Goal: Task Accomplishment & Management: Use online tool/utility

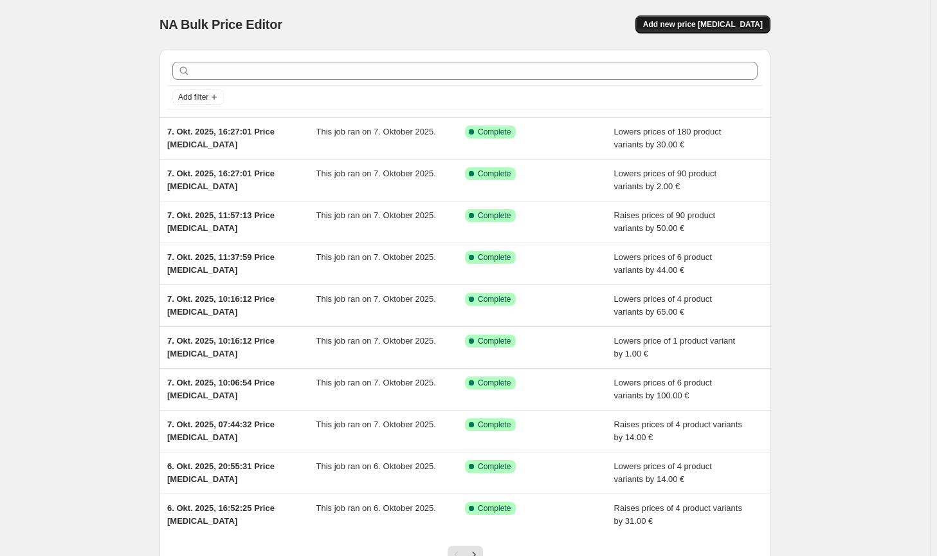
click at [741, 32] on button "Add new price [MEDICAL_DATA]" at bounding box center [702, 24] width 135 height 18
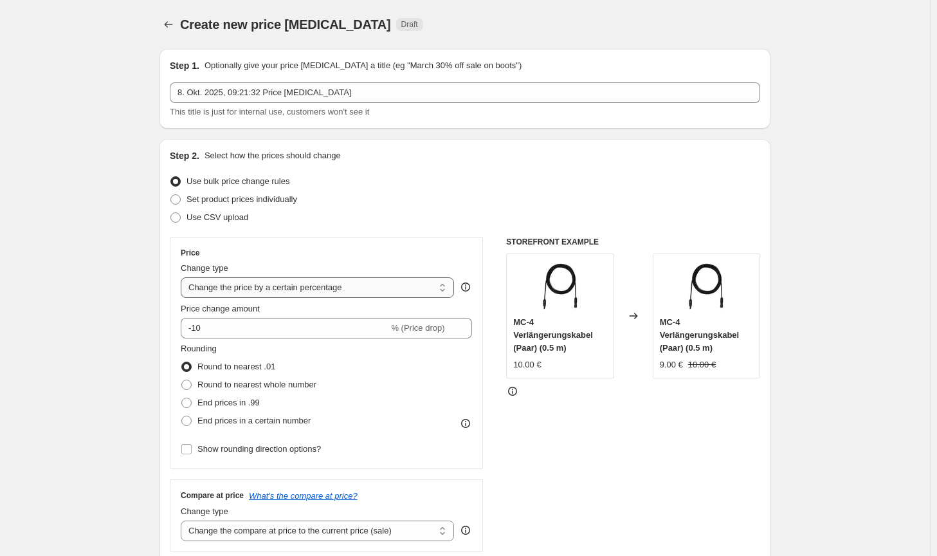
click at [351, 295] on select "Change the price to a certain amount Change the price by a certain amount Chang…" at bounding box center [317, 287] width 273 height 21
select select "by"
click at [183, 277] on select "Change the price to a certain amount Change the price by a certain amount Chang…" at bounding box center [317, 287] width 273 height 21
type input "-10.00"
click at [288, 388] on span "Round to nearest whole number" at bounding box center [256, 384] width 119 height 10
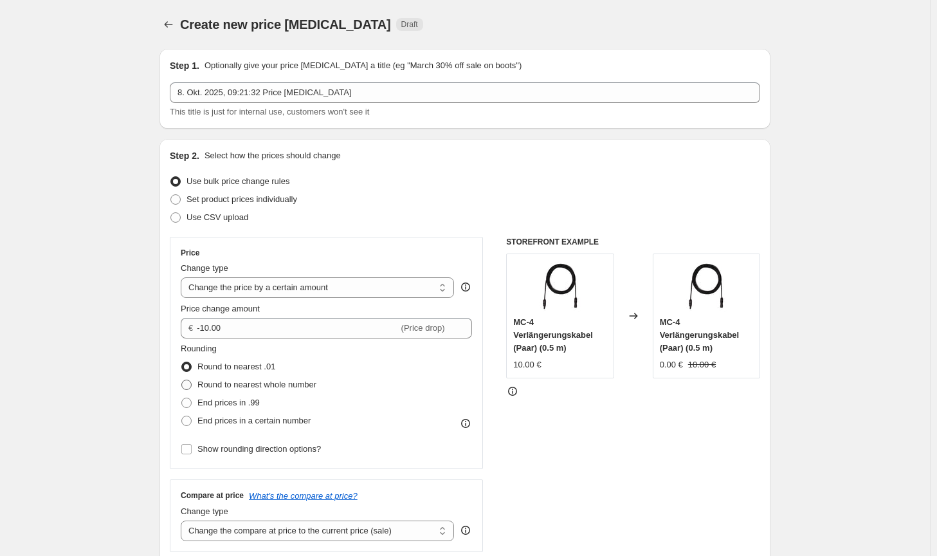
click at [182, 380] on input "Round to nearest whole number" at bounding box center [181, 379] width 1 height 1
radio input "true"
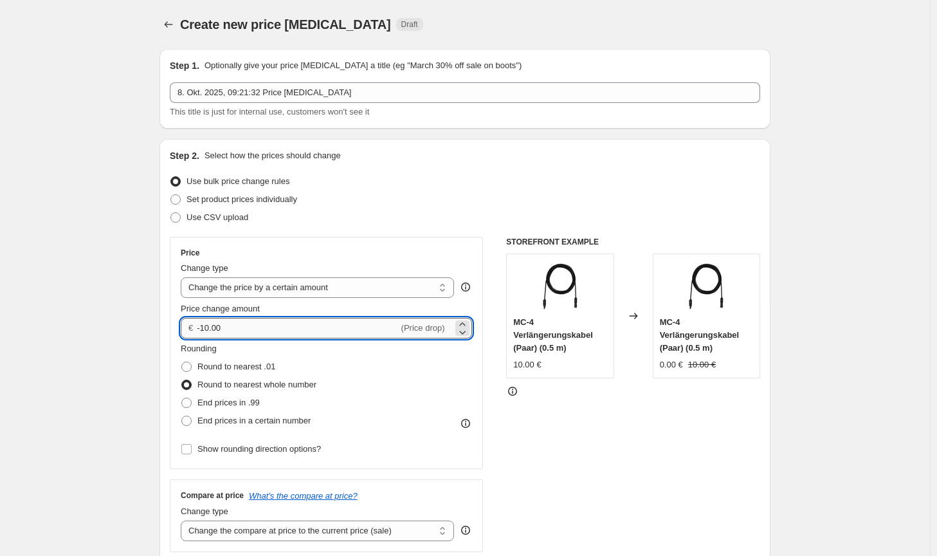
drag, startPoint x: 244, startPoint y: 335, endPoint x: 216, endPoint y: 332, distance: 28.4
click at [219, 332] on input "-10.00" at bounding box center [297, 328] width 201 height 21
drag, startPoint x: 210, startPoint y: 329, endPoint x: 204, endPoint y: 325, distance: 6.6
click at [204, 325] on input "-10.00" at bounding box center [297, 328] width 201 height 21
click at [242, 327] on input "-10.00" at bounding box center [297, 328] width 201 height 21
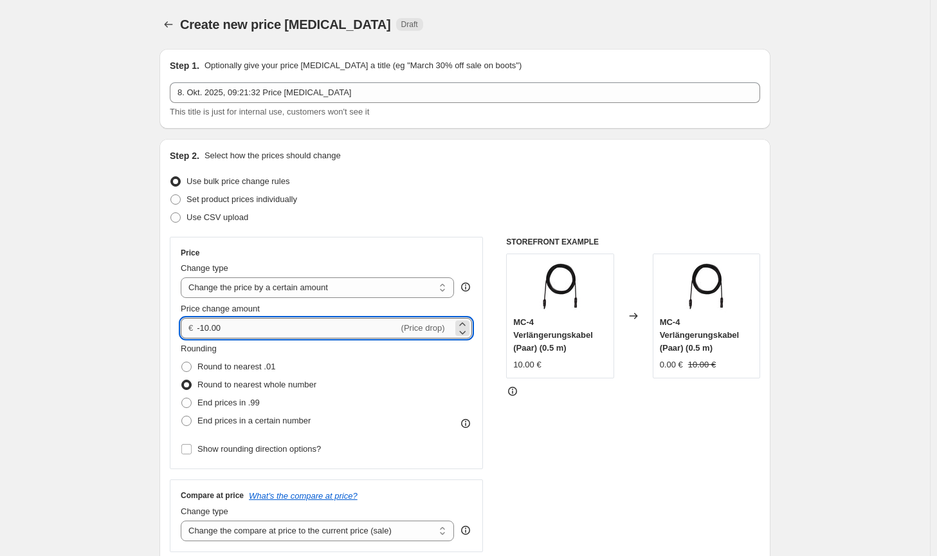
drag, startPoint x: 244, startPoint y: 331, endPoint x: 205, endPoint y: 327, distance: 39.4
click at [205, 327] on input "-10.00" at bounding box center [297, 328] width 201 height 21
type input "-100.00"
click at [602, 475] on div "STOREFRONT EXAMPLE MC-4 Verlängerungskabel (Paar) (0.5 m) 10.00 € Changed to MC…" at bounding box center [633, 394] width 254 height 315
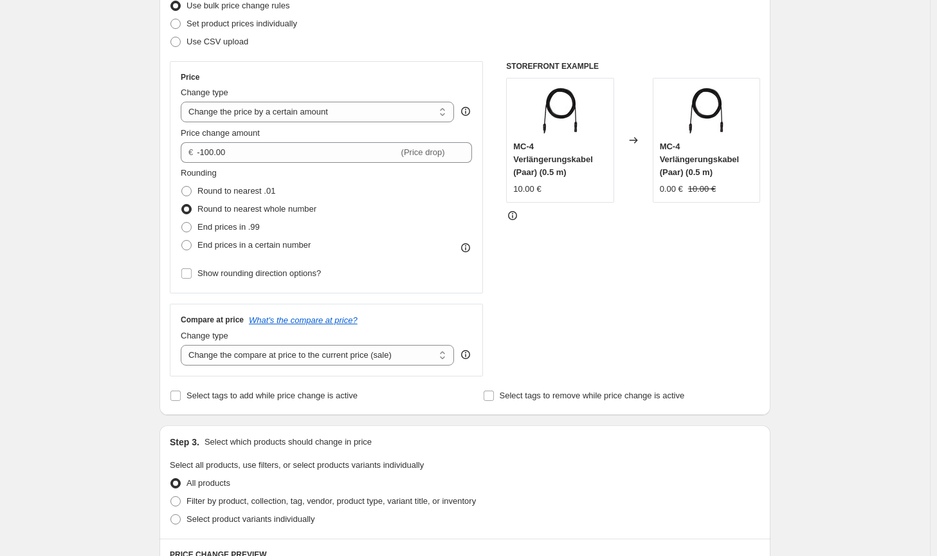
scroll to position [193, 0]
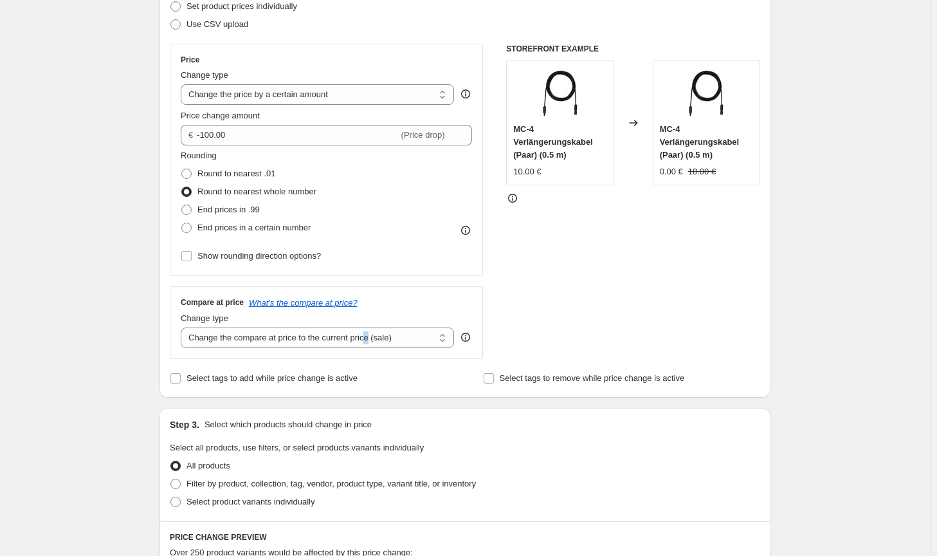
click at [370, 352] on div "Compare at price What's the compare at price? Change type Change the compare at…" at bounding box center [326, 322] width 313 height 72
click at [376, 343] on select "Change the compare at price to the current price (sale) Change the compare at p…" at bounding box center [317, 337] width 273 height 21
select select "no_change"
click at [183, 327] on select "Change the compare at price to the current price (sale) Change the compare at p…" at bounding box center [317, 337] width 273 height 21
click at [390, 490] on span "Filter by product, collection, tag, vendor, product type, variant title, or inv…" at bounding box center [330, 483] width 289 height 13
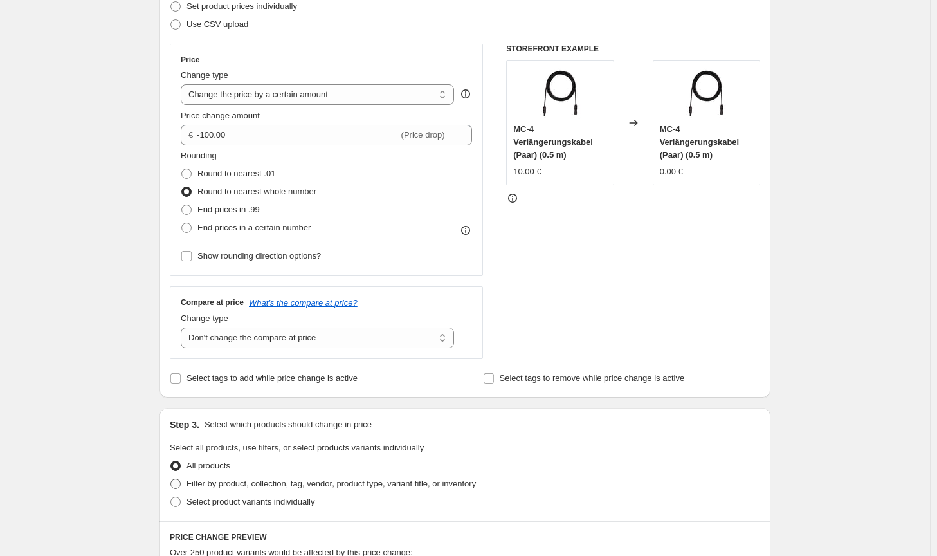
click at [171, 479] on input "Filter by product, collection, tag, vendor, product type, variant title, or inv…" at bounding box center [170, 478] width 1 height 1
radio input "true"
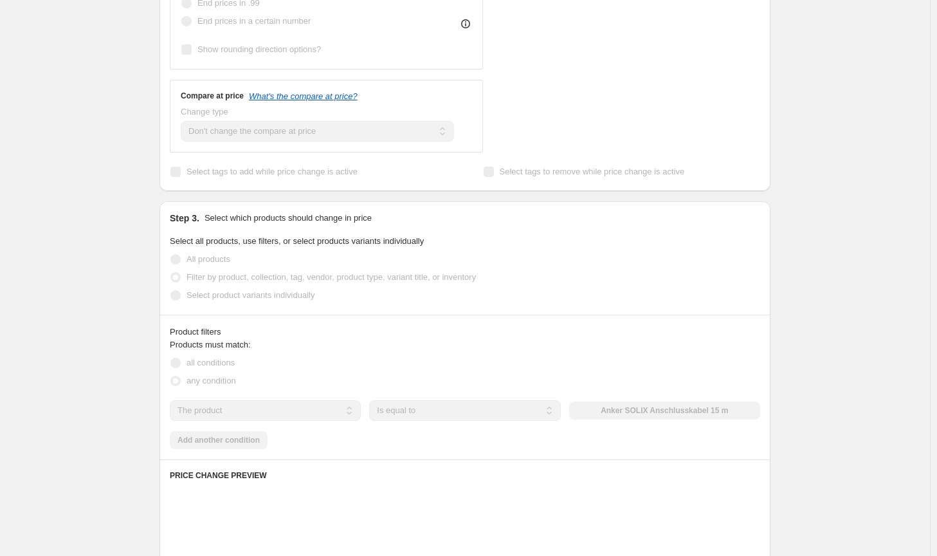
scroll to position [450, 0]
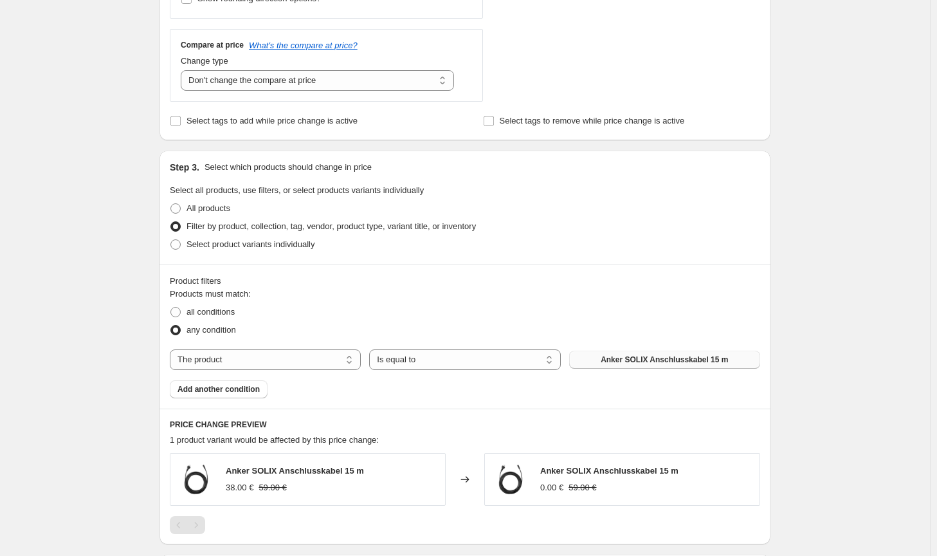
click at [647, 363] on span "Anker SOLIX Anschlusskabel 15 m" at bounding box center [664, 359] width 127 height 10
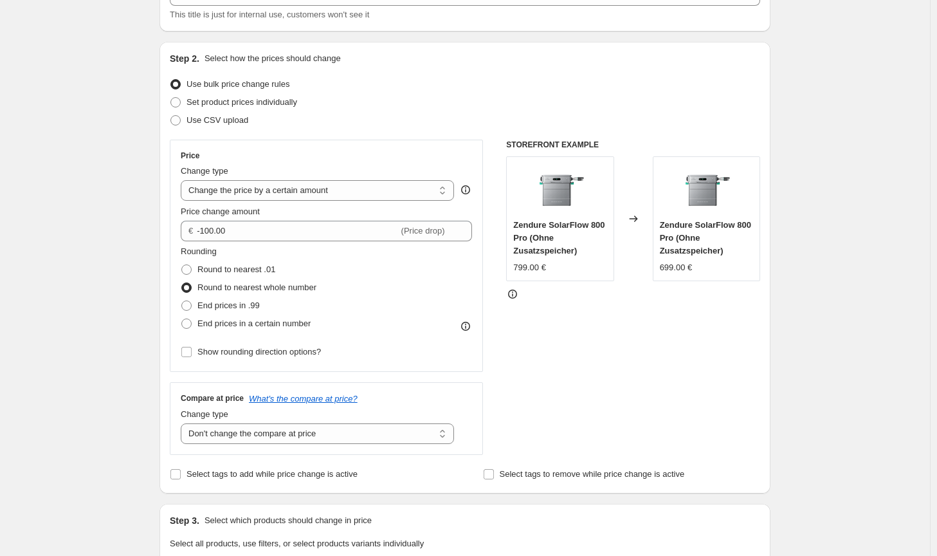
scroll to position [0, 0]
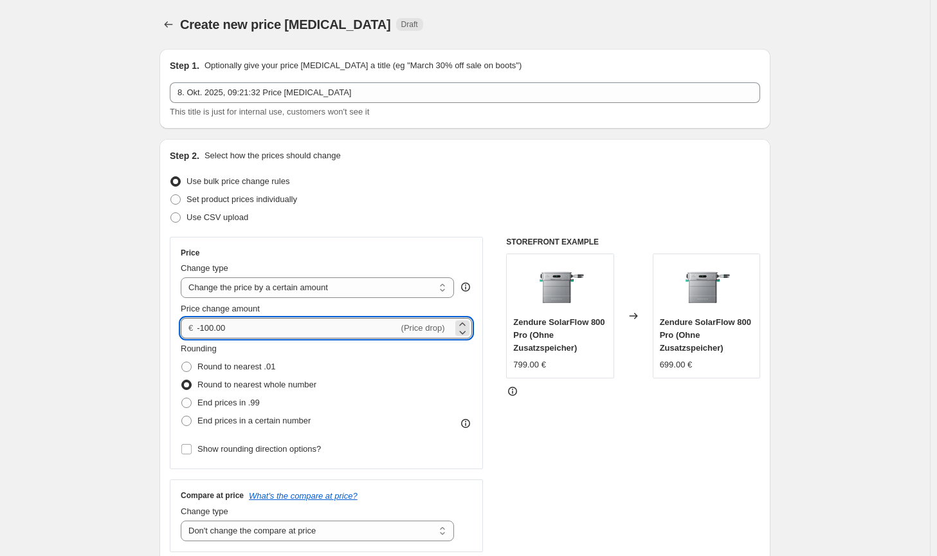
drag, startPoint x: 213, startPoint y: 327, endPoint x: 205, endPoint y: 324, distance: 8.4
click at [205, 324] on input "-100.00" at bounding box center [297, 328] width 201 height 21
click at [210, 326] on input "-100.00" at bounding box center [297, 328] width 201 height 21
click at [209, 327] on input "-190.00" at bounding box center [297, 328] width 201 height 21
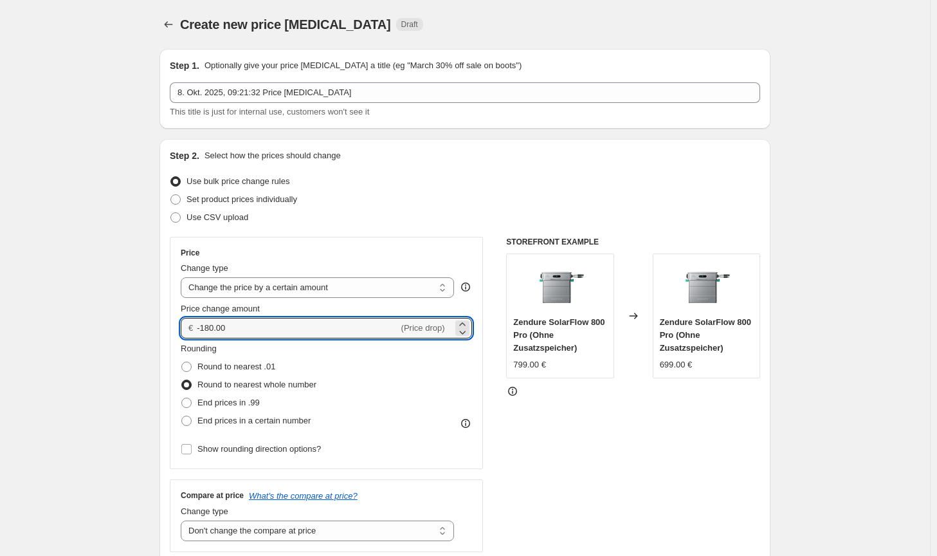
type input "-180.00"
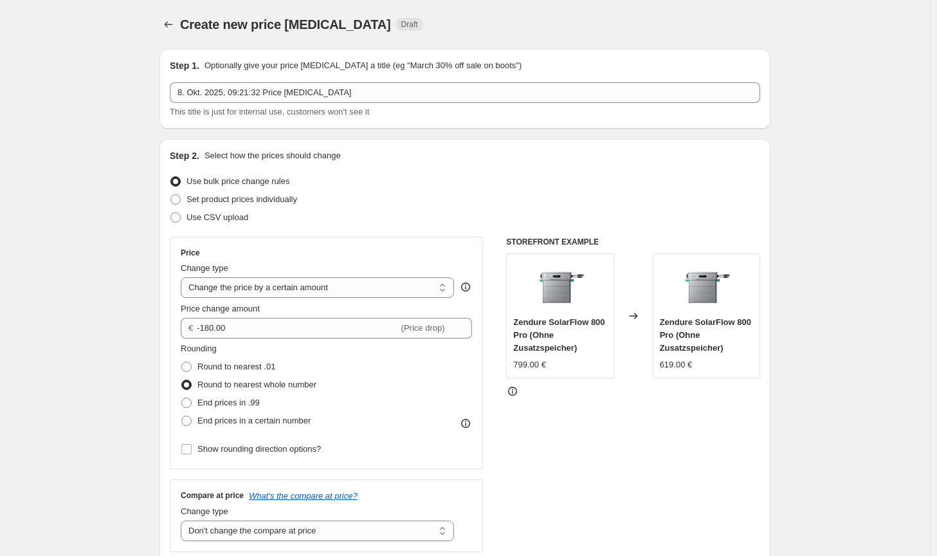
click at [605, 444] on div "STOREFRONT EXAMPLE Zendure SolarFlow 800 Pro (Ohne Zusatzspeicher) 799.00 € Cha…" at bounding box center [633, 394] width 254 height 315
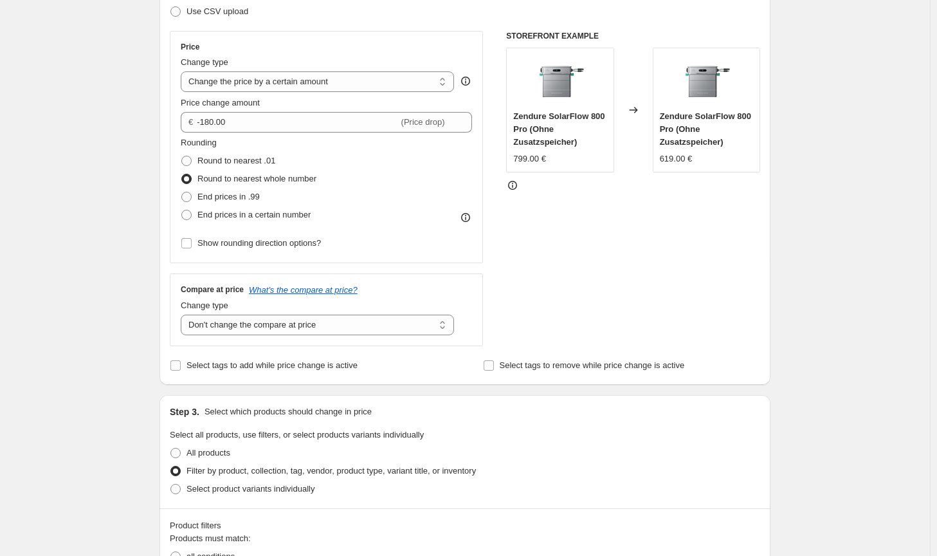
scroll to position [193, 0]
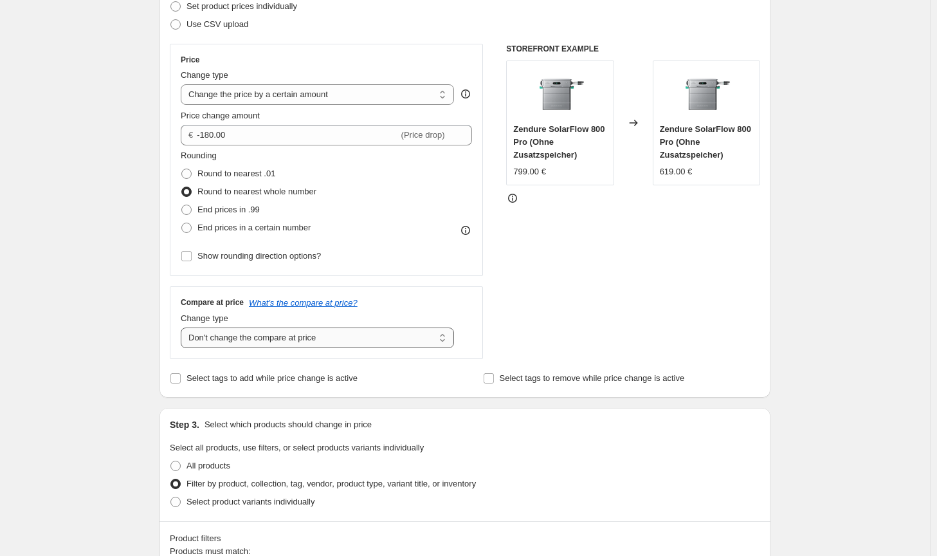
click at [338, 336] on select "Change the compare at price to the current price (sale) Change the compare at p…" at bounding box center [317, 337] width 273 height 21
select select "ep"
click at [183, 327] on select "Change the compare at price to the current price (sale) Change the compare at p…" at bounding box center [317, 337] width 273 height 21
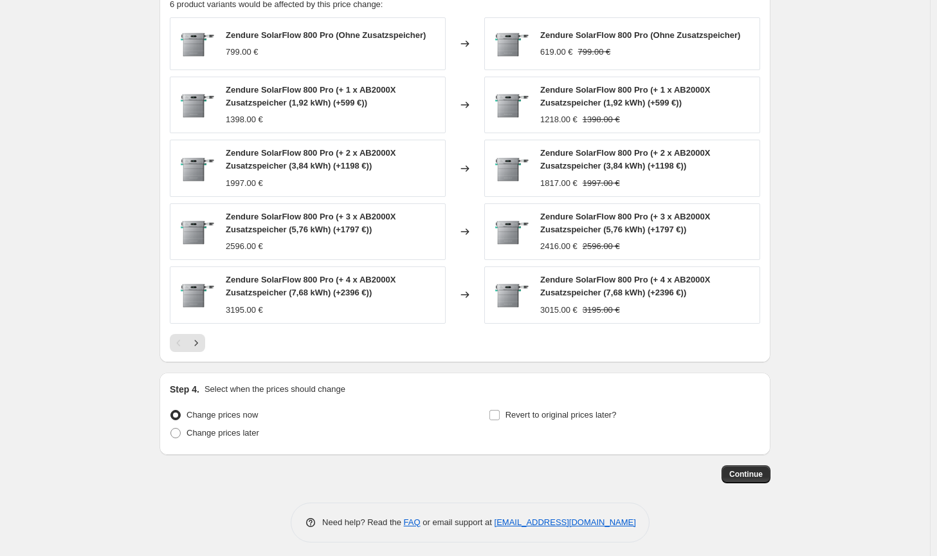
scroll to position [890, 0]
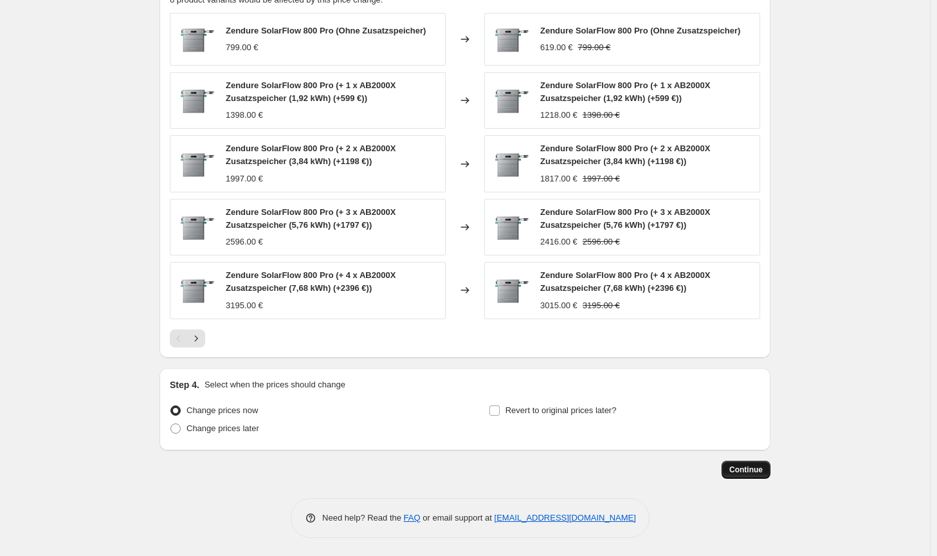
click at [763, 463] on button "Continue" at bounding box center [746, 469] width 49 height 18
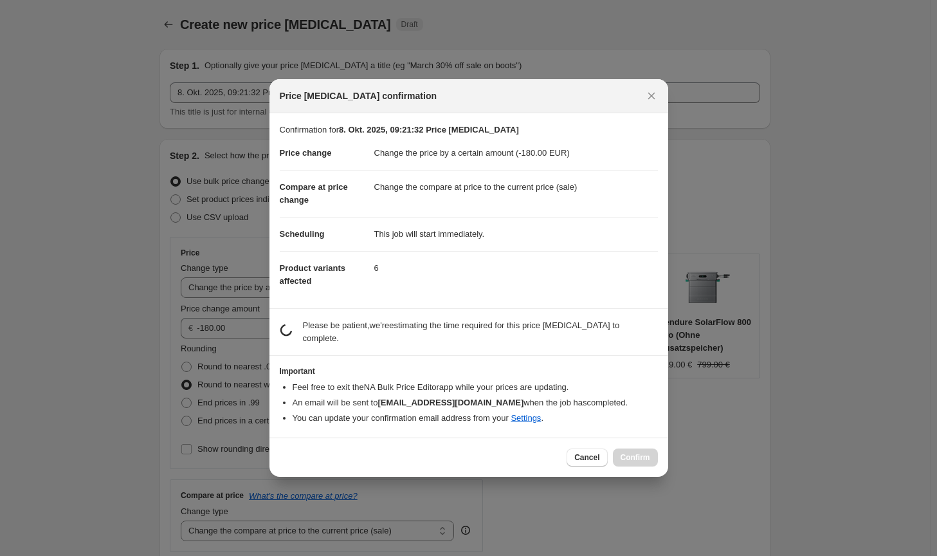
scroll to position [0, 0]
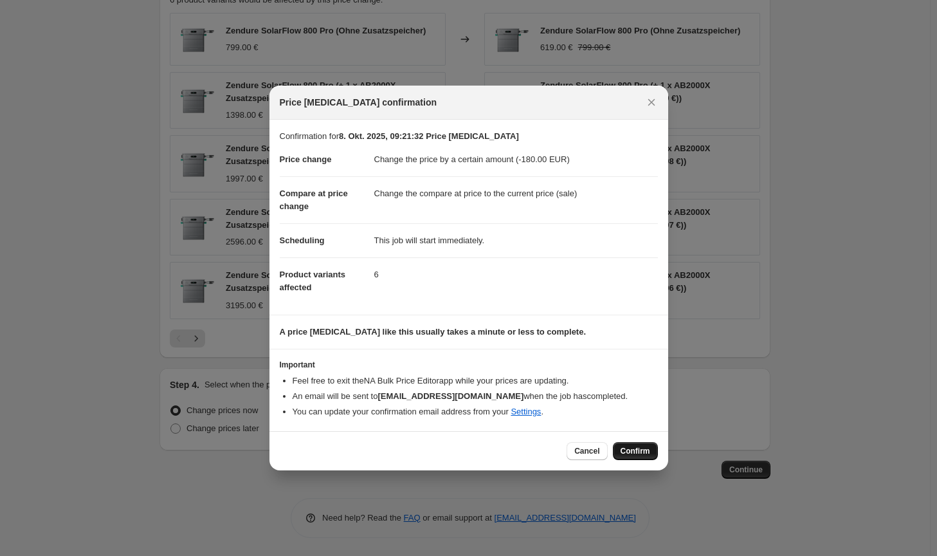
click at [641, 452] on span "Confirm" at bounding box center [636, 451] width 30 height 10
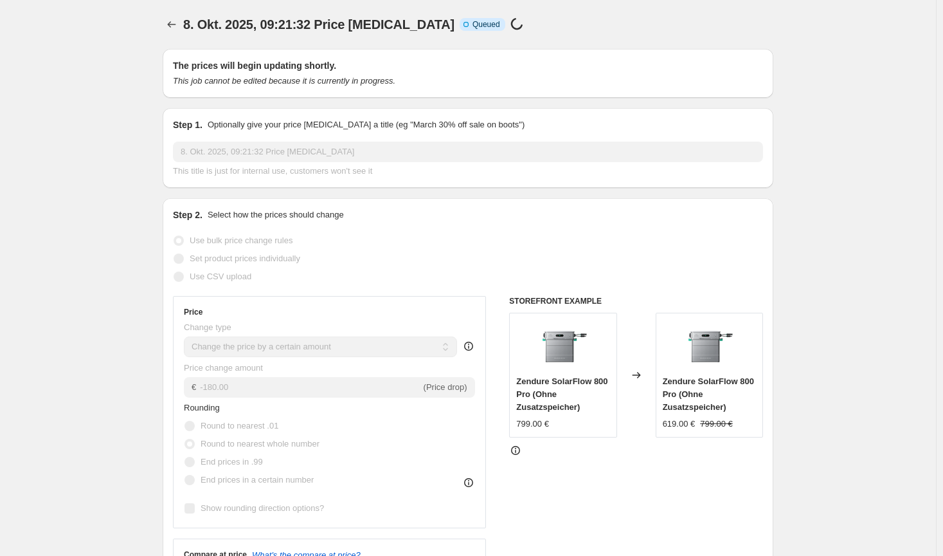
select select "by"
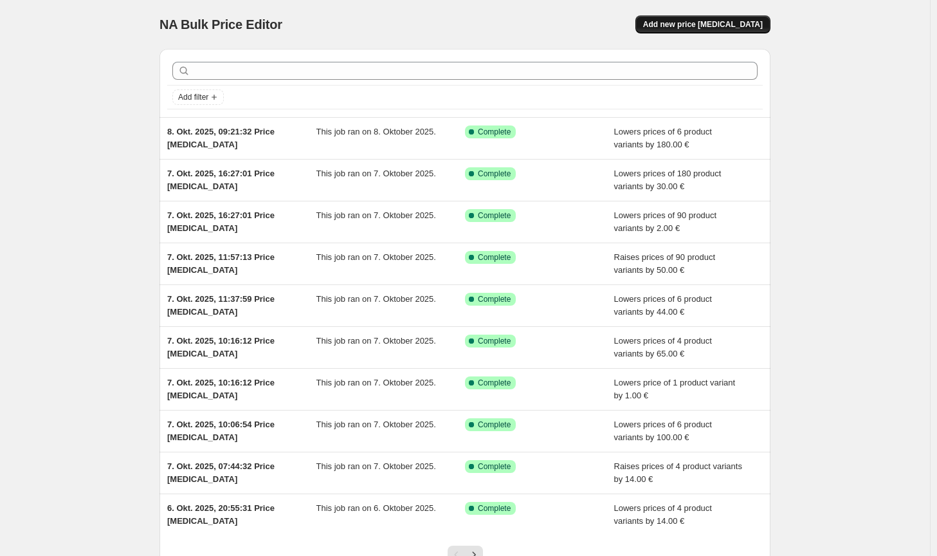
click at [720, 19] on button "Add new price [MEDICAL_DATA]" at bounding box center [702, 24] width 135 height 18
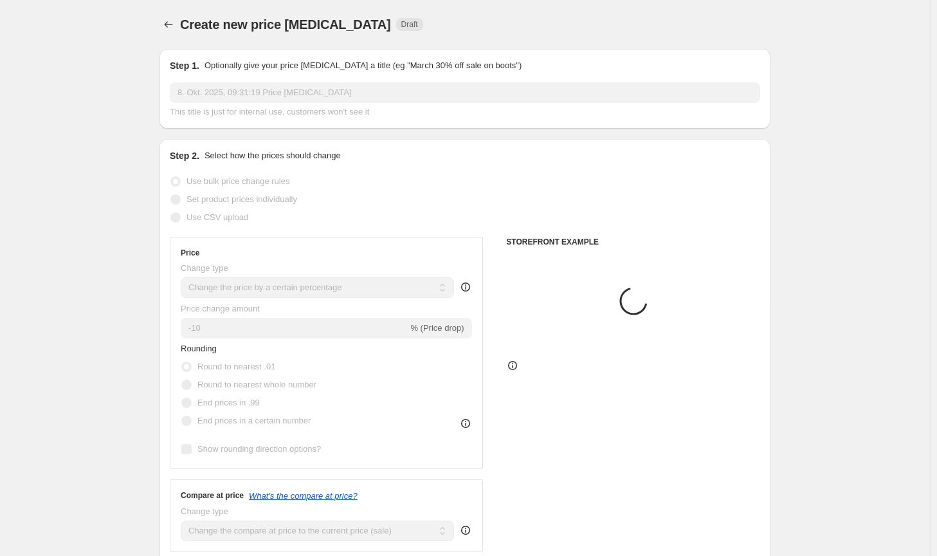
click at [302, 287] on select "Change the price to a certain amount Change the price by a certain amount Chang…" at bounding box center [317, 287] width 273 height 21
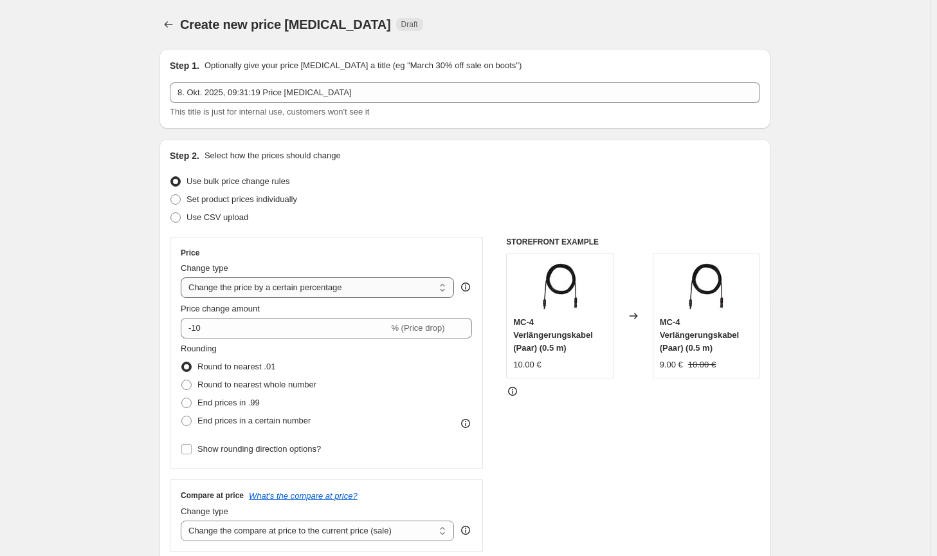
select select "by"
click at [183, 277] on select "Change the price to a certain amount Change the price by a certain amount Chang…" at bounding box center [317, 287] width 273 height 21
type input "-10.00"
click at [264, 385] on span "Round to nearest whole number" at bounding box center [256, 384] width 119 height 10
click at [182, 380] on input "Round to nearest whole number" at bounding box center [181, 379] width 1 height 1
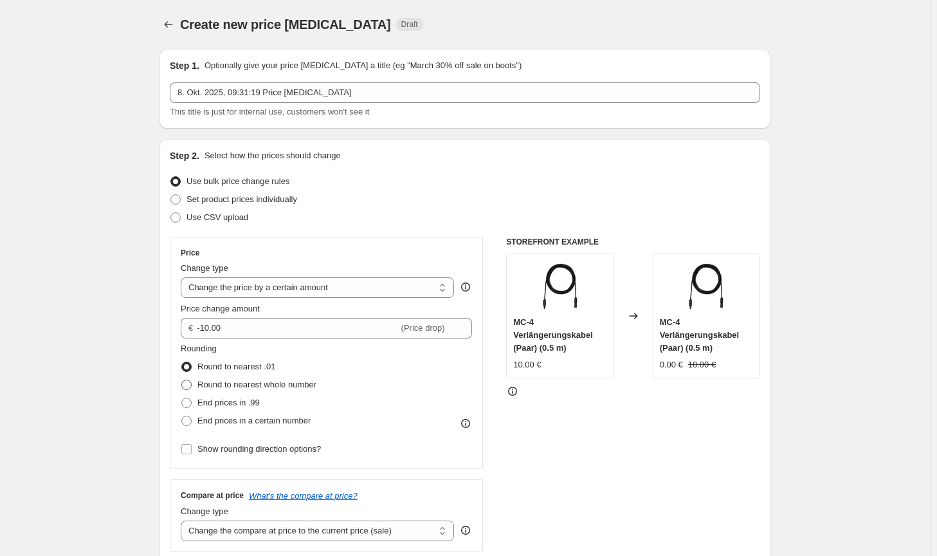
radio input "true"
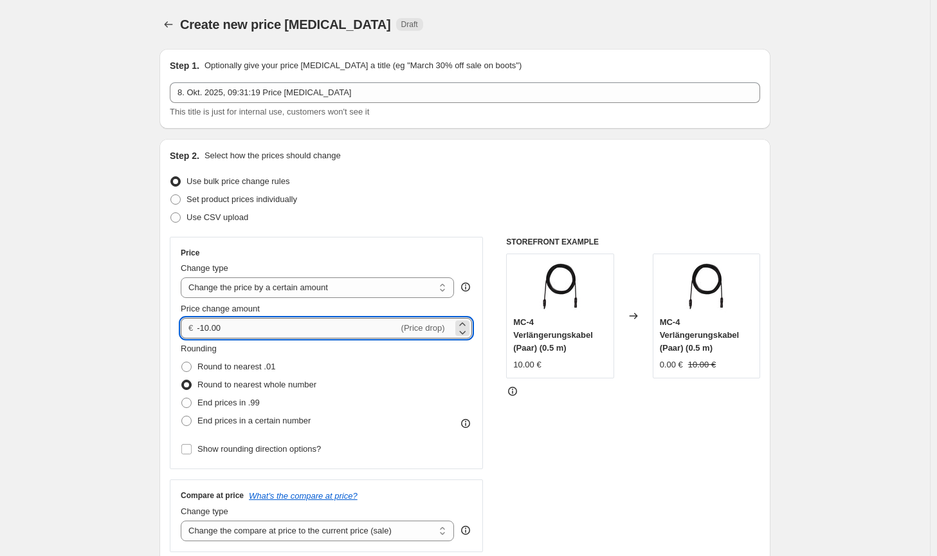
drag, startPoint x: 232, startPoint y: 331, endPoint x: 205, endPoint y: 323, distance: 28.1
click at [205, 323] on input "-10.00" at bounding box center [297, 328] width 201 height 21
type input "-4.00"
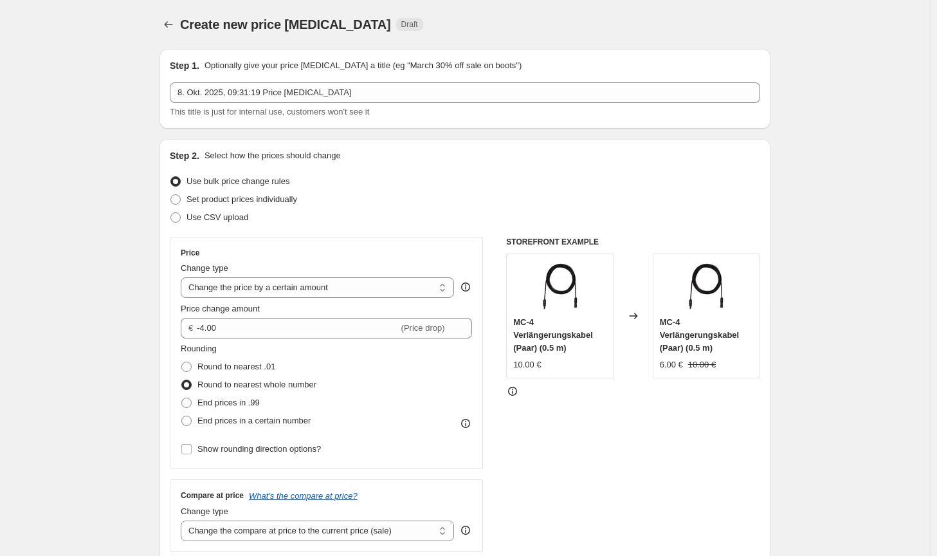
click at [581, 482] on div "STOREFRONT EXAMPLE MC-4 Verlängerungskabel (Paar) (0.5 m) 10.00 € Changed to MC…" at bounding box center [633, 394] width 254 height 315
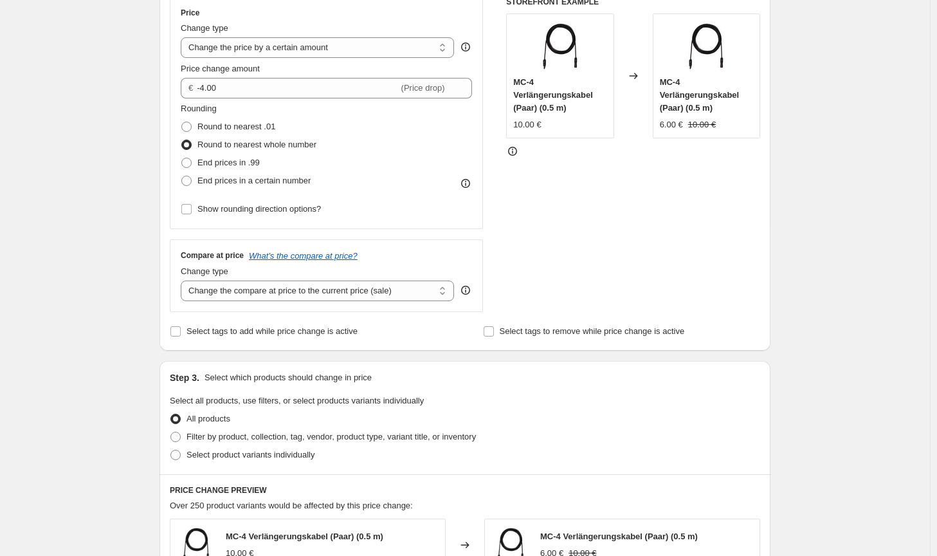
scroll to position [257, 0]
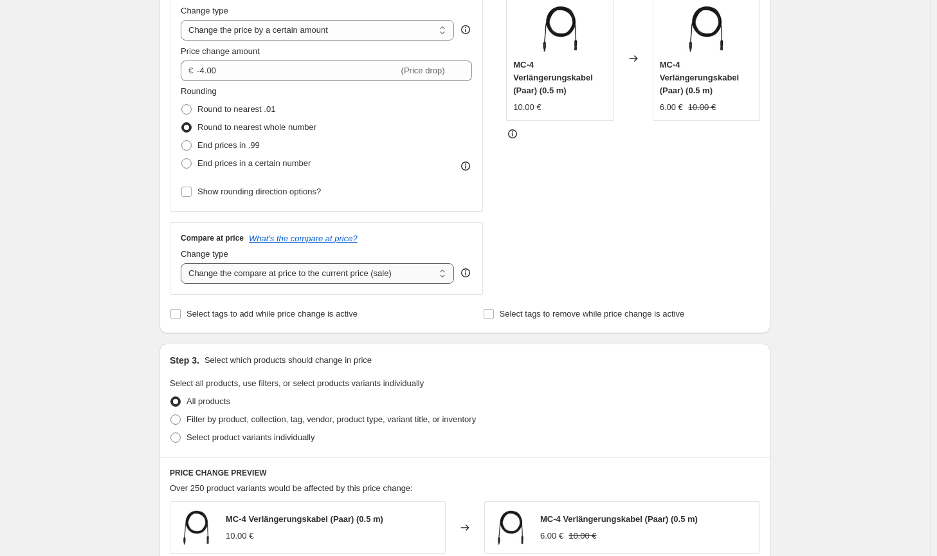
click at [376, 266] on select "Change the compare at price to the current price (sale) Change the compare at p…" at bounding box center [317, 273] width 273 height 21
select select "no_change"
click at [183, 263] on select "Change the compare at price to the current price (sale) Change the compare at p…" at bounding box center [317, 273] width 273 height 21
click at [347, 419] on span "Filter by product, collection, tag, vendor, product type, variant title, or inv…" at bounding box center [330, 419] width 289 height 10
click at [171, 415] on input "Filter by product, collection, tag, vendor, product type, variant title, or inv…" at bounding box center [170, 414] width 1 height 1
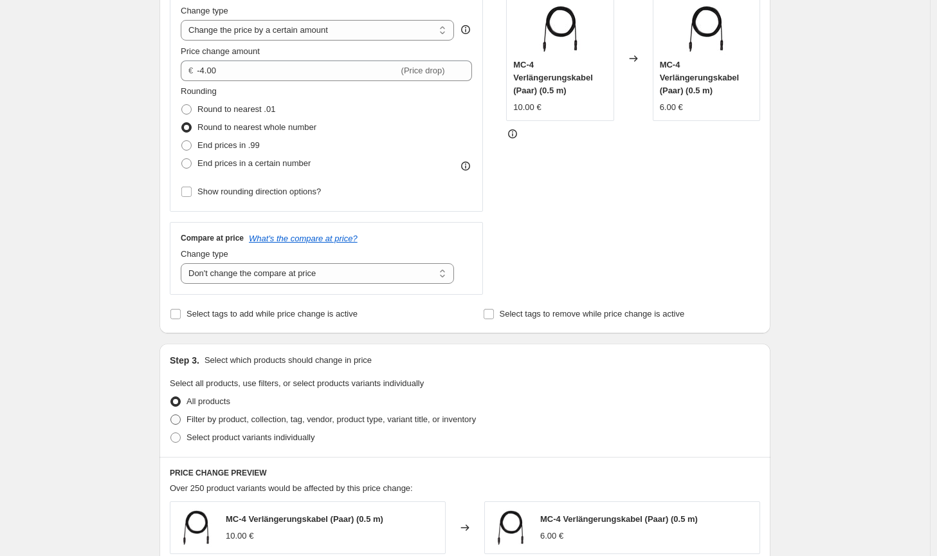
radio input "true"
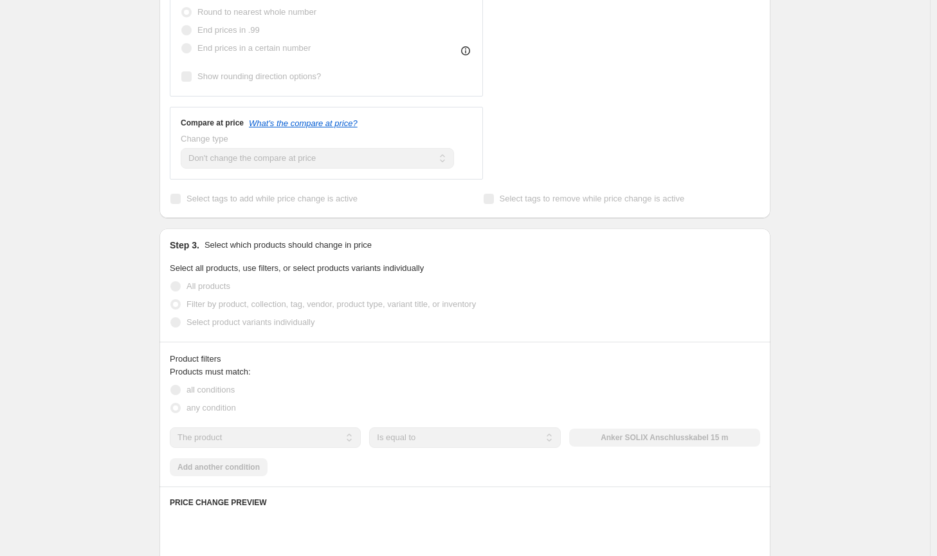
scroll to position [450, 0]
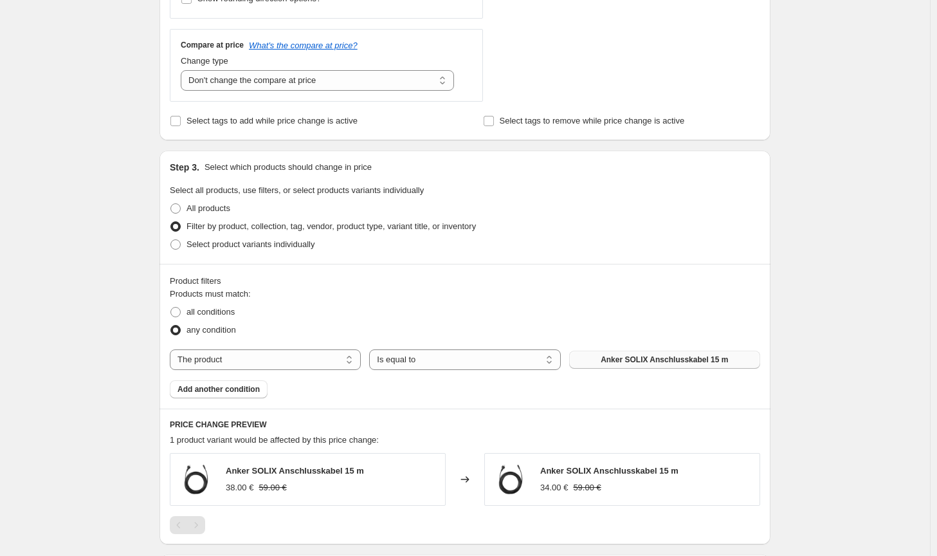
click at [605, 359] on button "Anker SOLIX Anschlusskabel 15 m" at bounding box center [664, 359] width 191 height 18
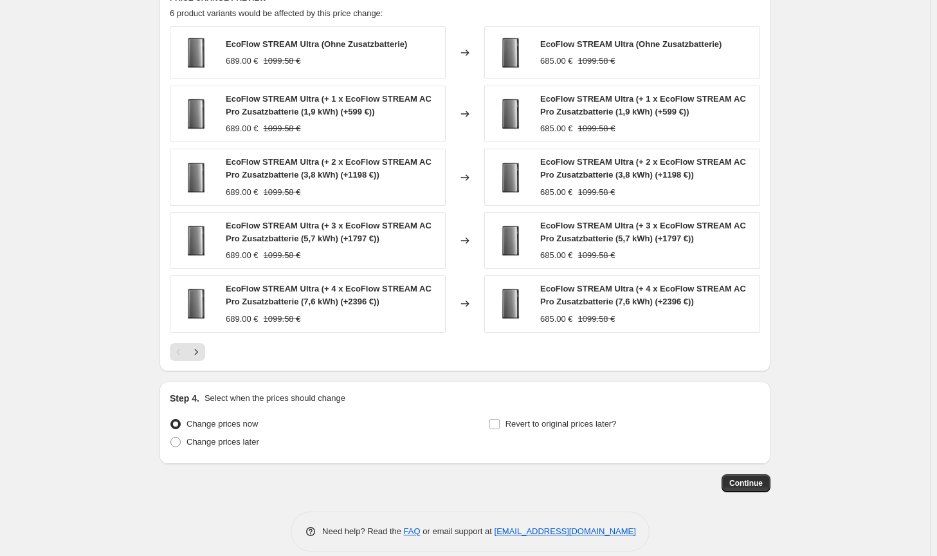
scroll to position [890, 0]
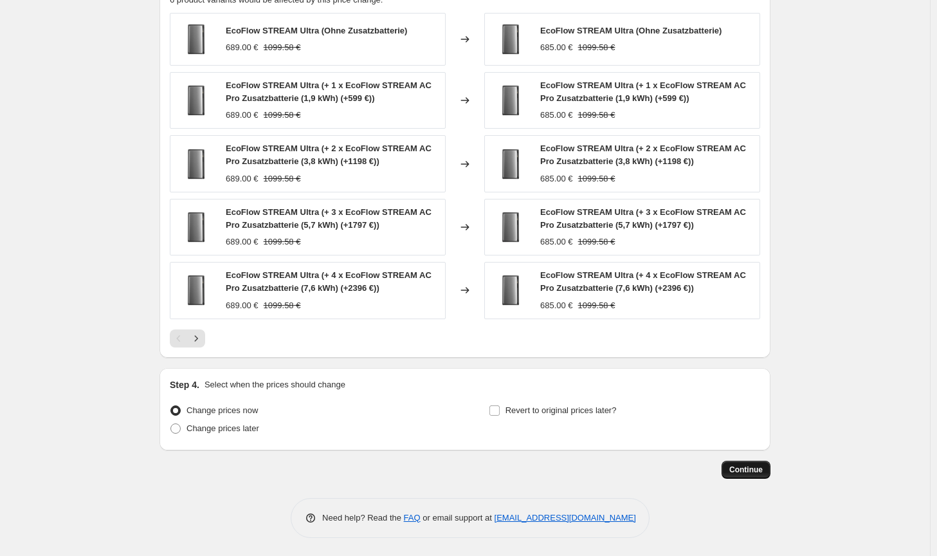
click at [744, 475] on button "Continue" at bounding box center [746, 469] width 49 height 18
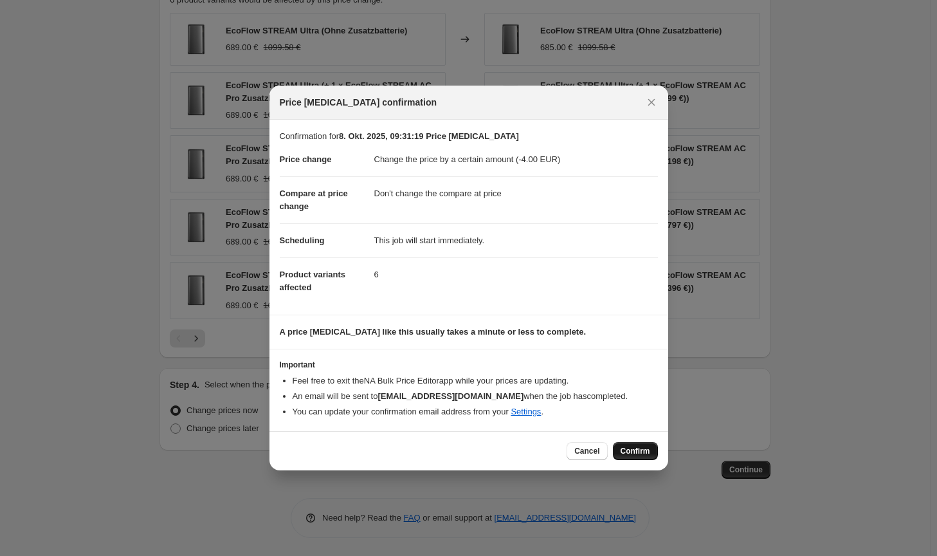
click at [643, 453] on span "Confirm" at bounding box center [636, 451] width 30 height 10
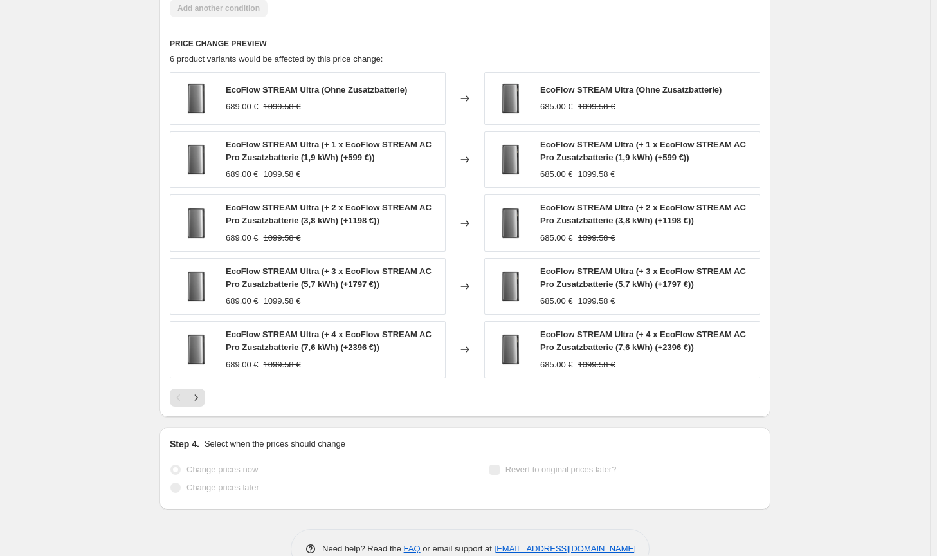
scroll to position [923, 0]
select select "by"
select select "no_change"
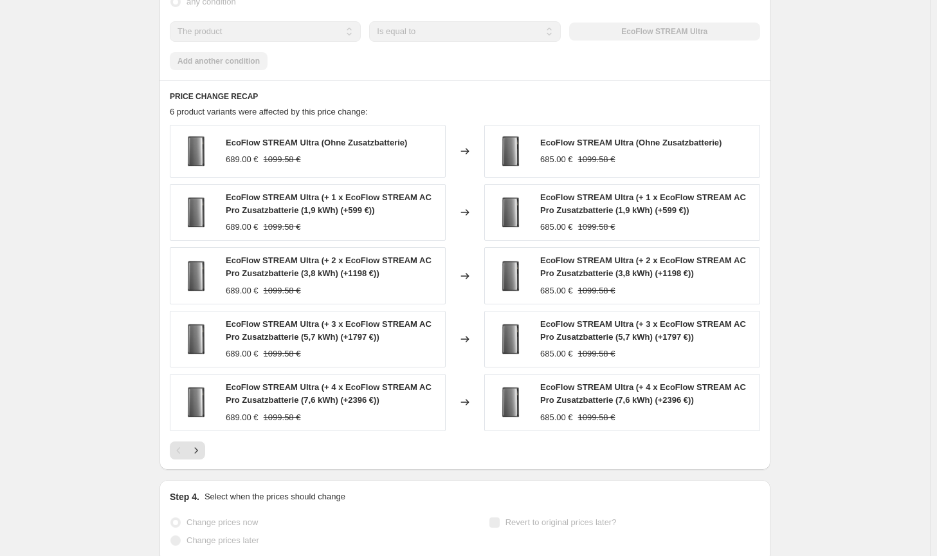
scroll to position [0, 0]
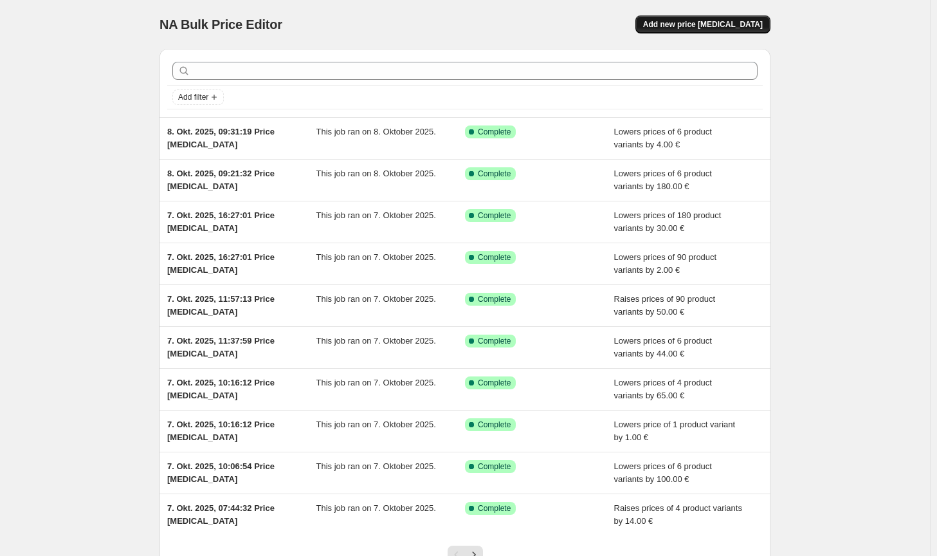
click at [668, 30] on button "Add new price [MEDICAL_DATA]" at bounding box center [702, 24] width 135 height 18
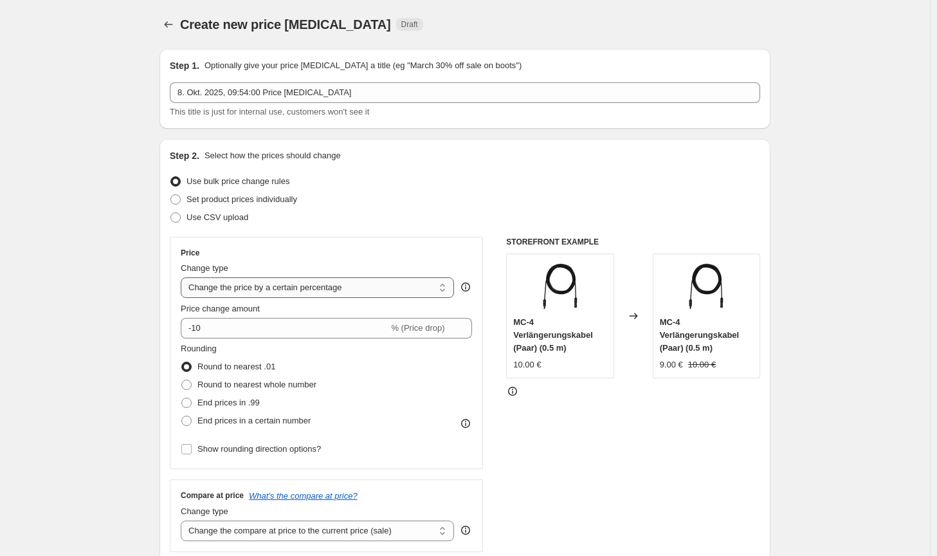
click at [327, 289] on select "Change the price to a certain amount Change the price by a certain amount Chang…" at bounding box center [317, 287] width 273 height 21
select select "by"
click at [183, 277] on select "Change the price to a certain amount Change the price by a certain amount Chang…" at bounding box center [317, 287] width 273 height 21
type input "-10.00"
click at [265, 381] on span "Round to nearest whole number" at bounding box center [256, 384] width 119 height 10
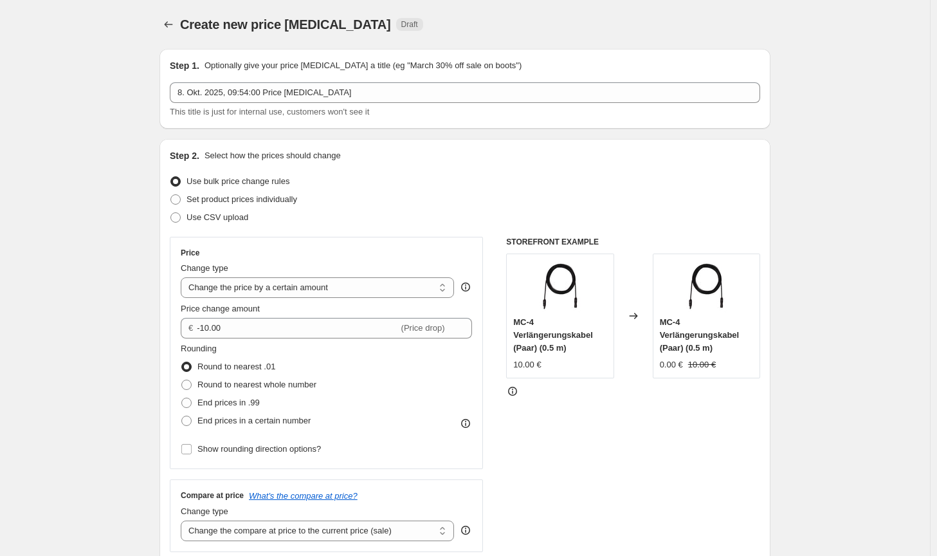
click at [182, 380] on input "Round to nearest whole number" at bounding box center [181, 379] width 1 height 1
radio input "true"
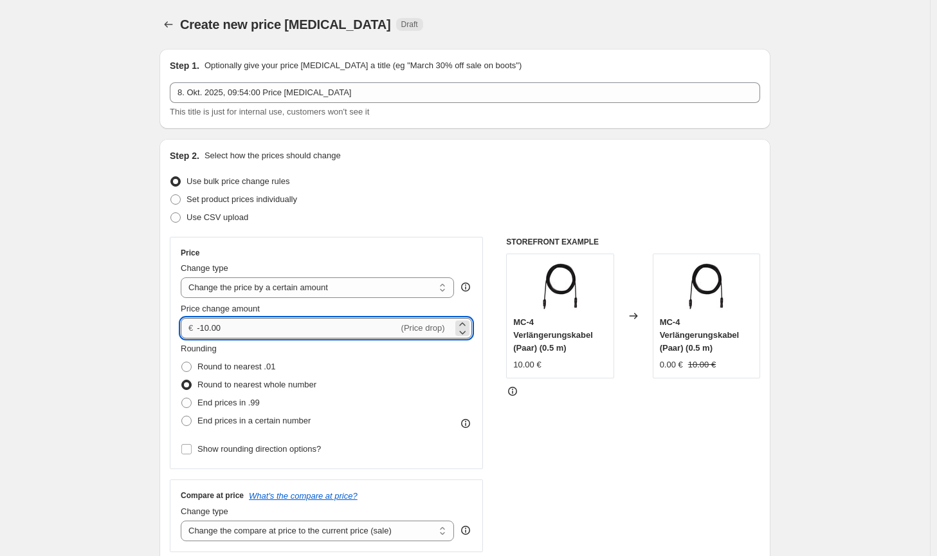
drag, startPoint x: 231, startPoint y: 329, endPoint x: 206, endPoint y: 327, distance: 25.2
click at [206, 327] on input "-10.00" at bounding box center [297, 328] width 201 height 21
click at [388, 531] on select "Change the compare at price to the current price (sale) Change the compare at p…" at bounding box center [317, 530] width 273 height 21
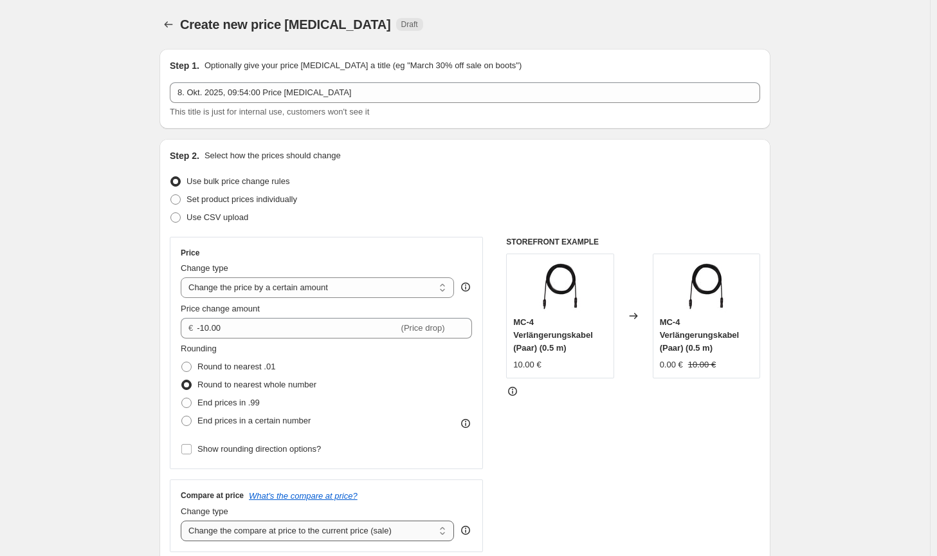
select select "no_change"
click at [183, 520] on select "Change the compare at price to the current price (sale) Change the compare at p…" at bounding box center [317, 530] width 273 height 21
click at [623, 499] on div "STOREFRONT EXAMPLE MC-4 Verlängerungskabel (Paar) (0.5 m) 10.00 € Changed to MC…" at bounding box center [633, 394] width 254 height 315
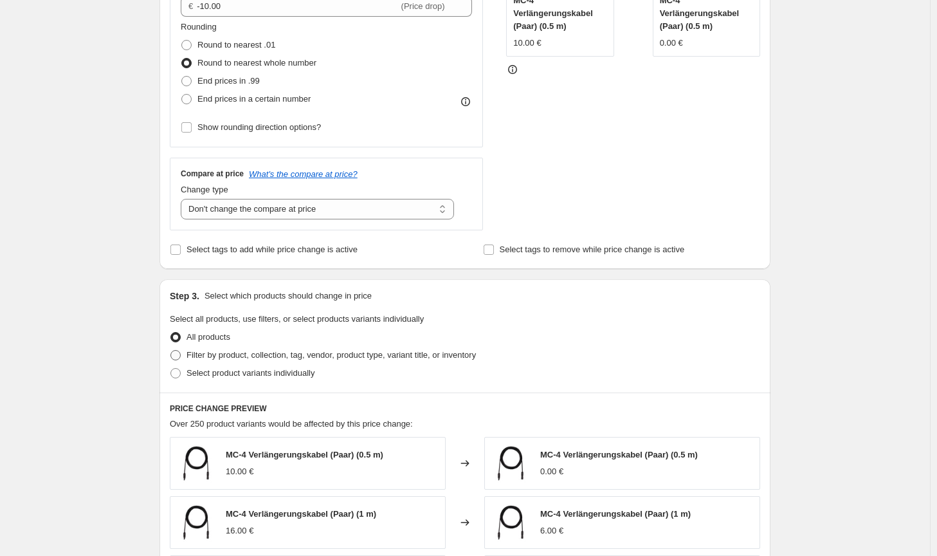
click at [423, 359] on span "Filter by product, collection, tag, vendor, product type, variant title, or inv…" at bounding box center [330, 355] width 289 height 10
click at [171, 350] on input "Filter by product, collection, tag, vendor, product type, variant title, or inv…" at bounding box center [170, 350] width 1 height 1
radio input "true"
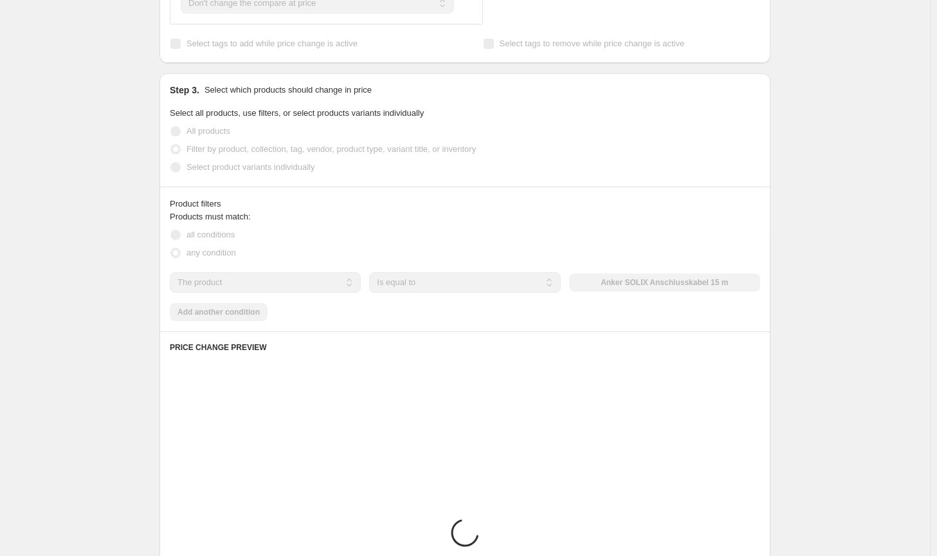
scroll to position [579, 0]
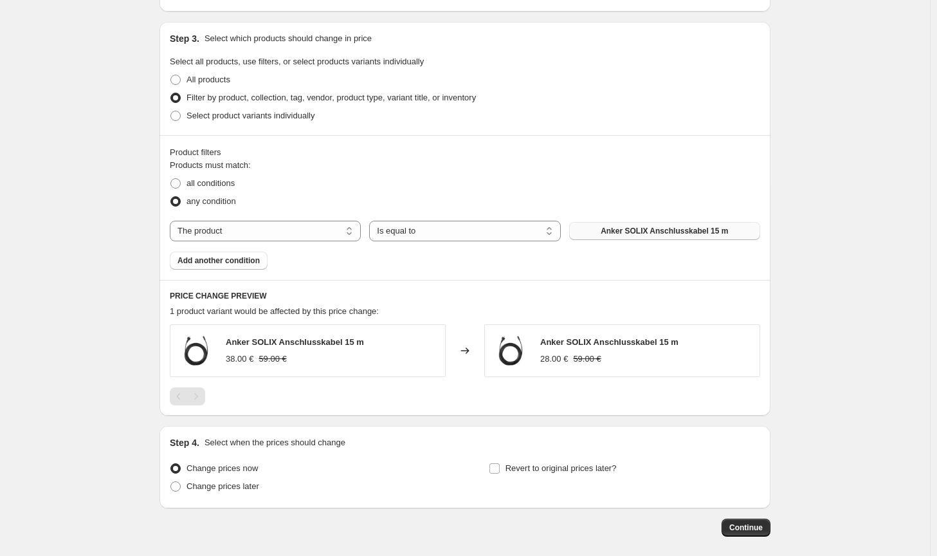
click at [650, 224] on button "Anker SOLIX Anschlusskabel 15 m" at bounding box center [664, 231] width 191 height 18
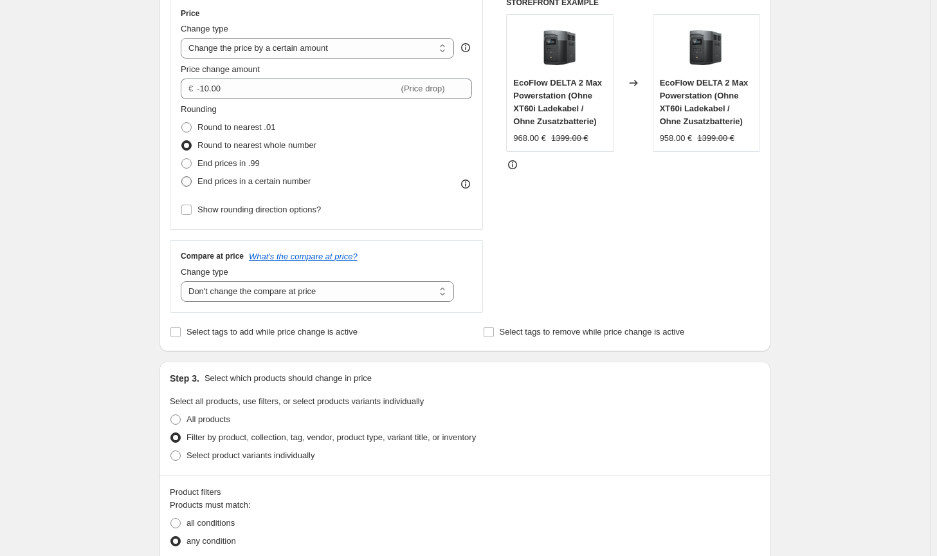
scroll to position [0, 0]
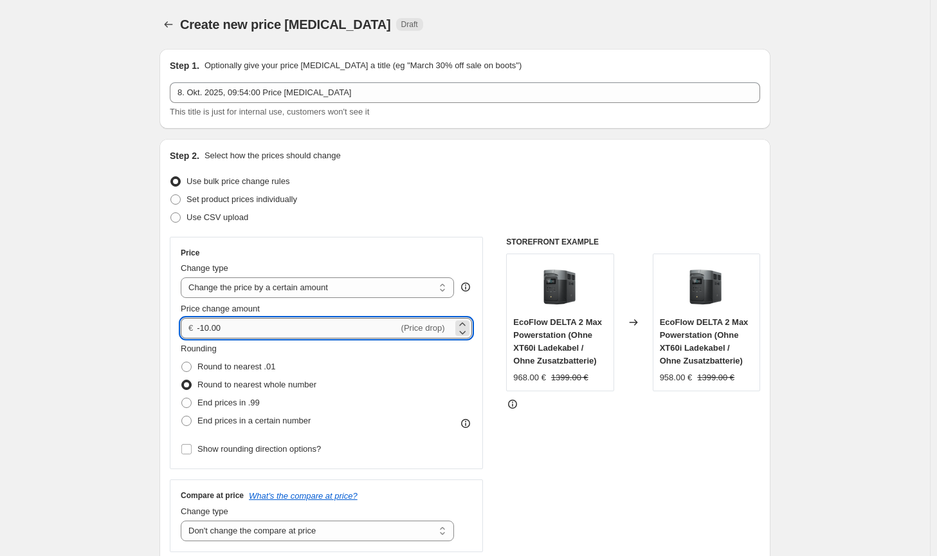
drag, startPoint x: 212, startPoint y: 329, endPoint x: 205, endPoint y: 326, distance: 6.9
click at [205, 326] on input "-10.00" at bounding box center [297, 328] width 201 height 21
type input "-9.00"
click at [579, 428] on div "STOREFRONT EXAMPLE EcoFlow DELTA 2 Max Powerstation (Ohne XT60i Ladekabel / Ohn…" at bounding box center [633, 394] width 254 height 315
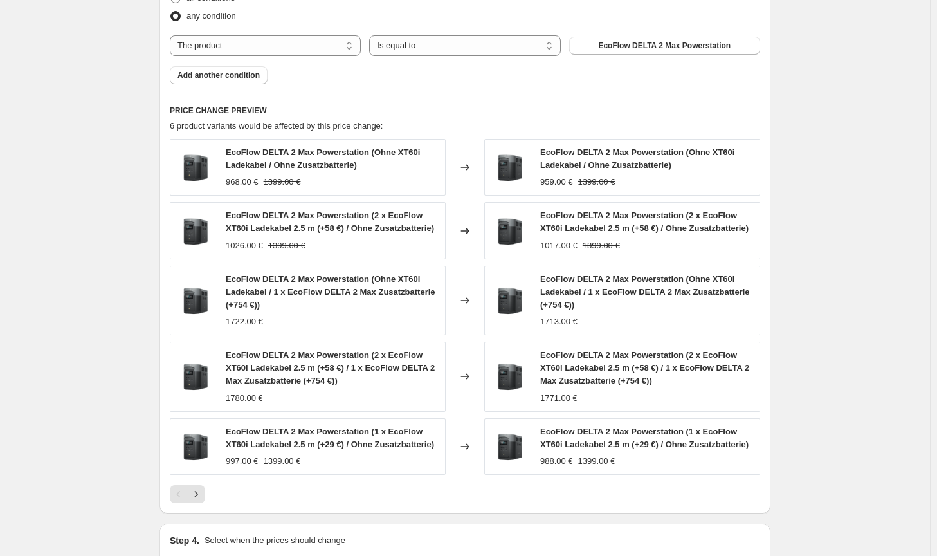
scroll to position [836, 0]
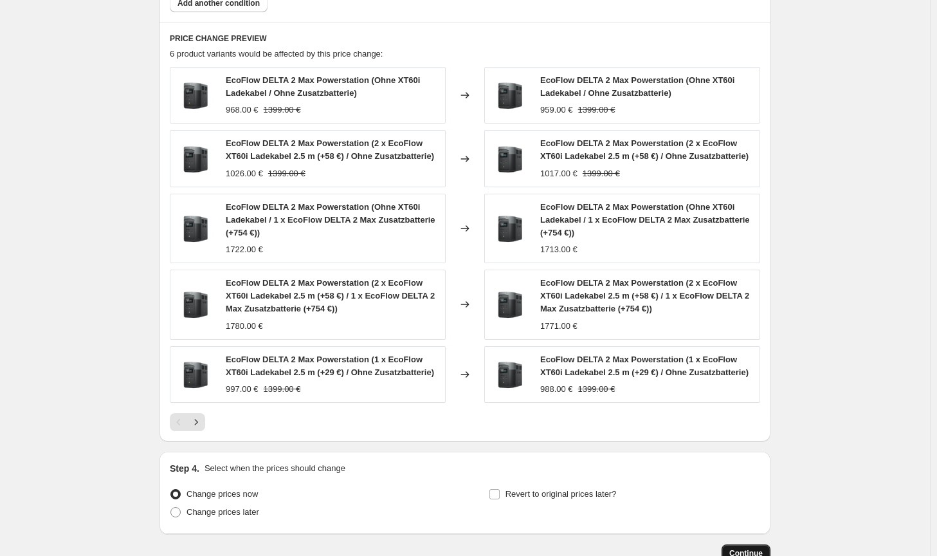
click at [740, 545] on button "Continue" at bounding box center [746, 553] width 49 height 18
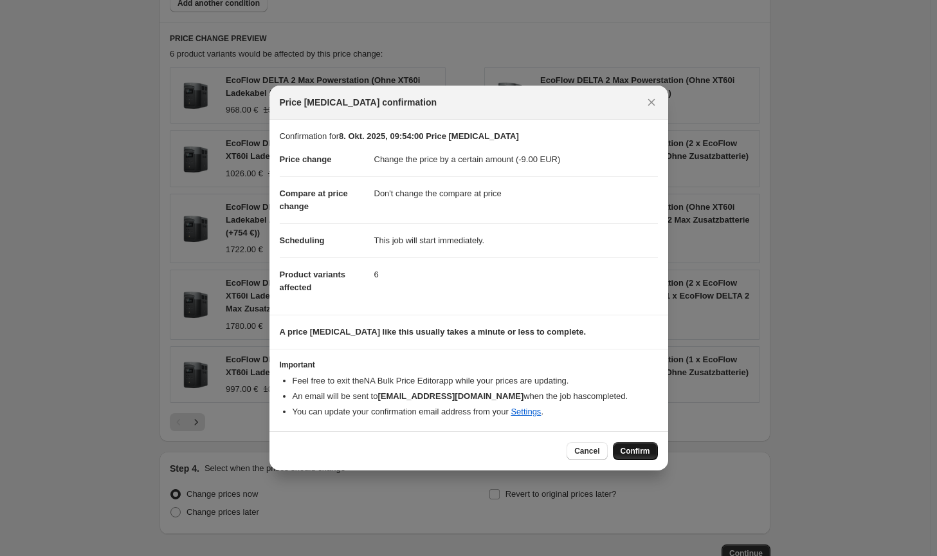
click at [644, 453] on span "Confirm" at bounding box center [636, 451] width 30 height 10
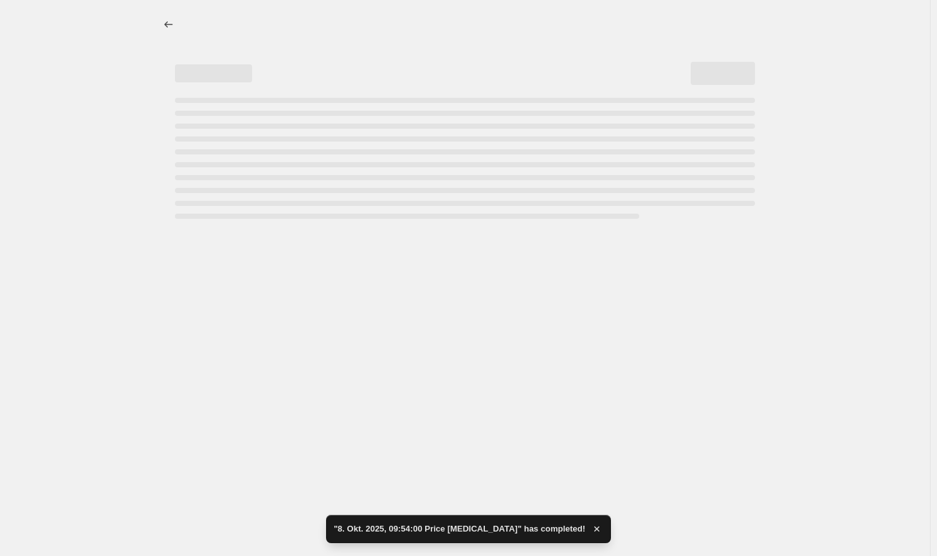
select select "by"
select select "no_change"
